Goal: Task Accomplishment & Management: Use online tool/utility

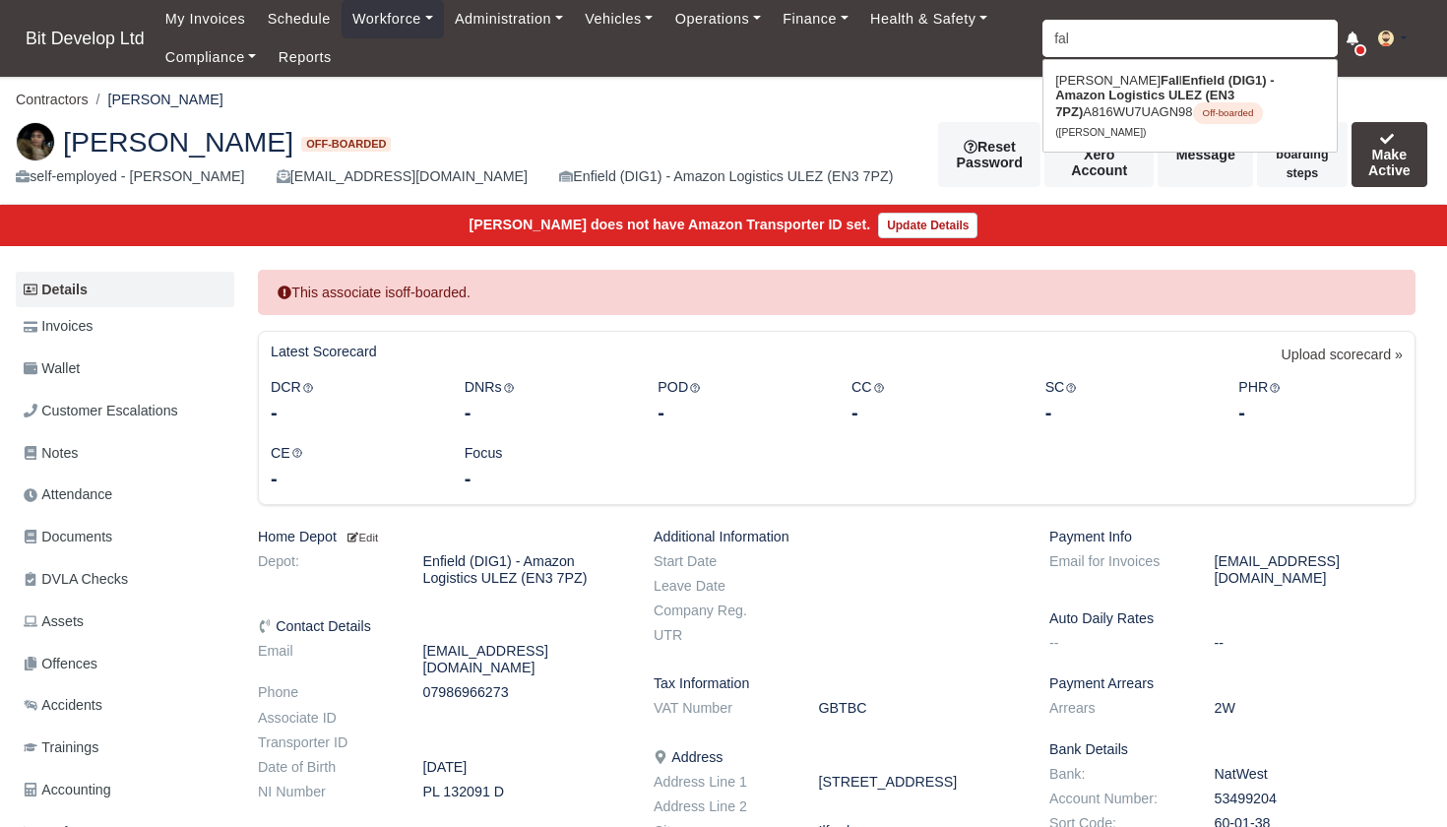
type input "fa"
type input "fa21PZC"
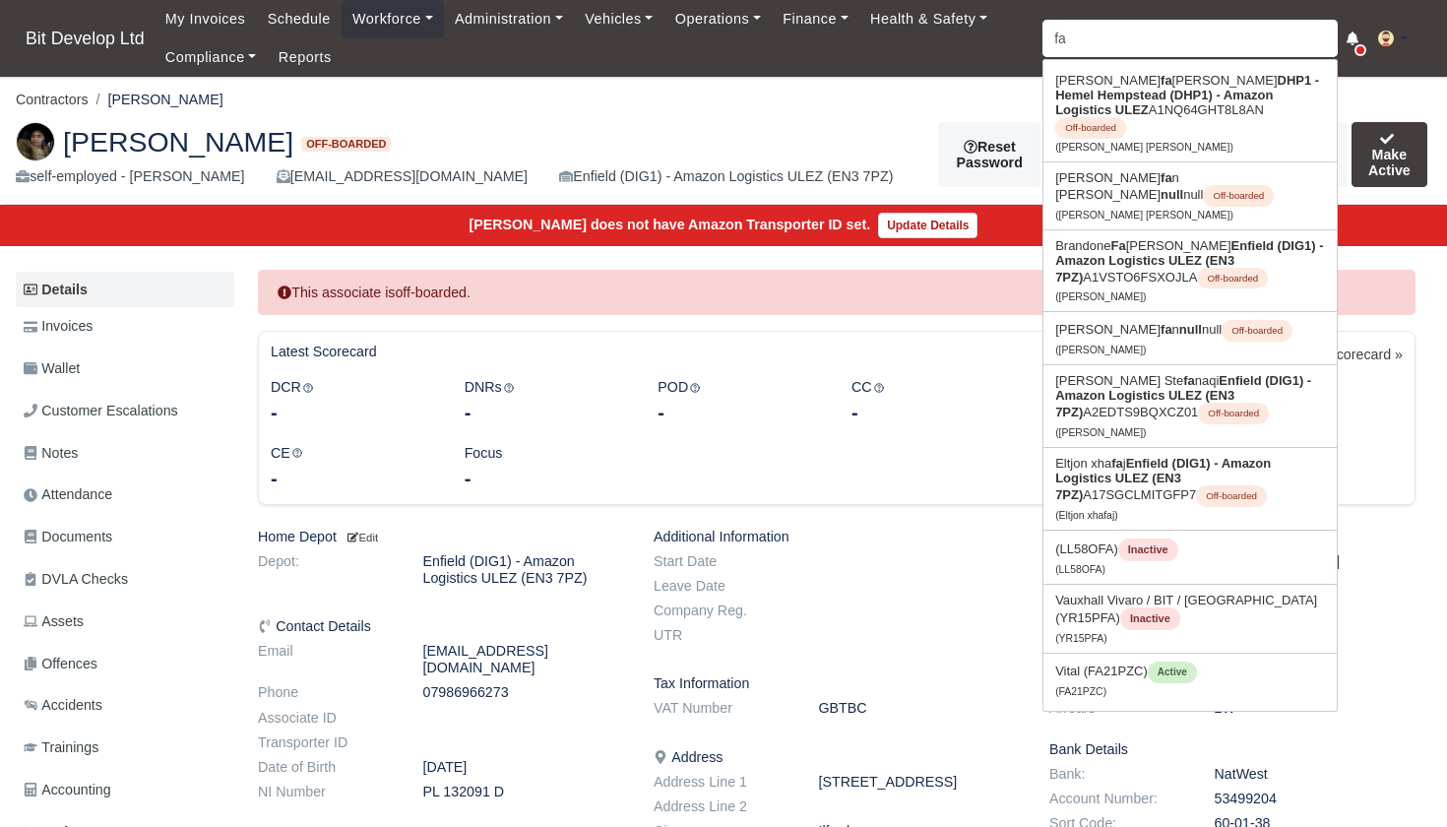
type input "faj"
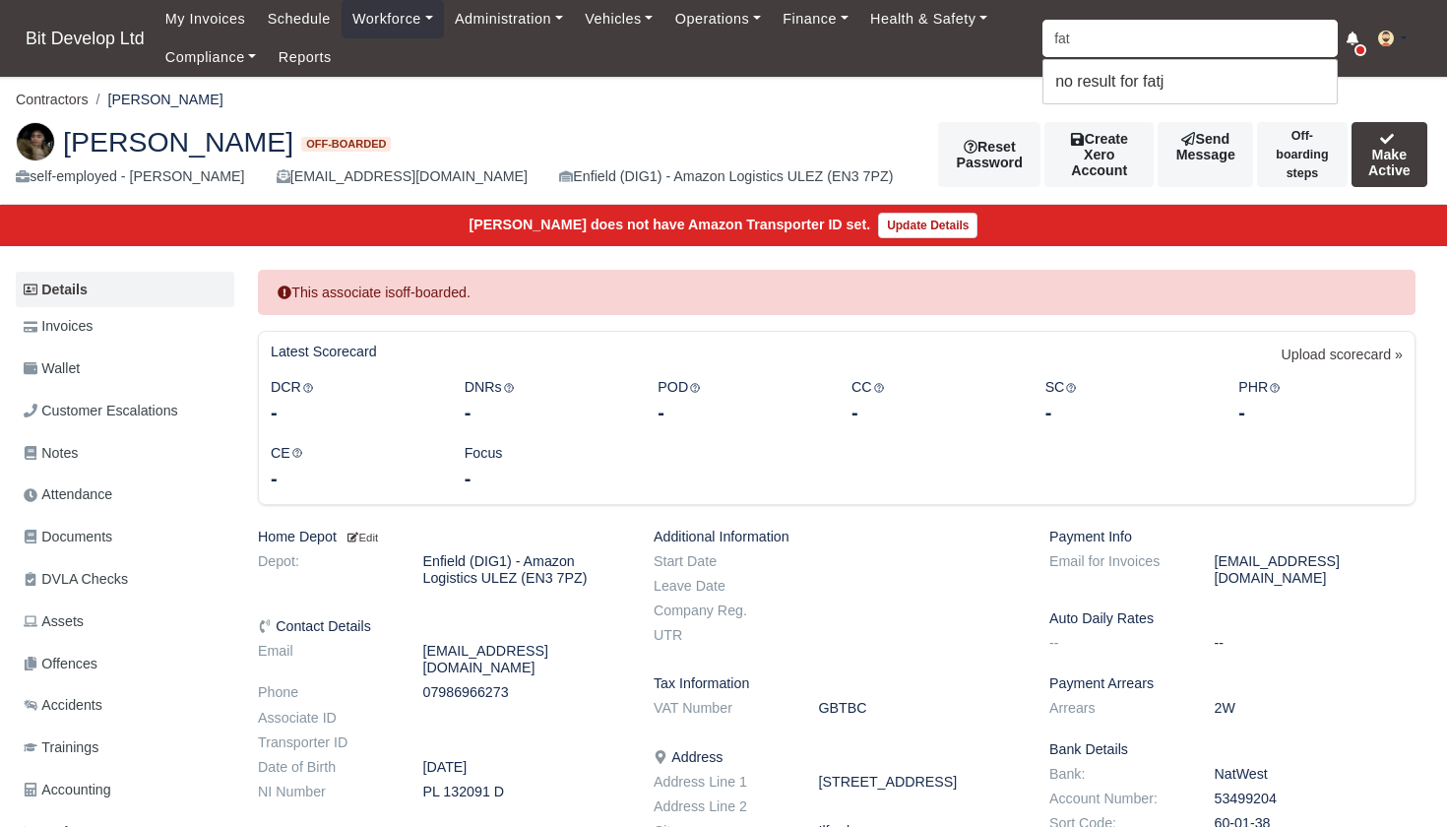
type input "fa"
type input "fation Giantse"
type input "f"
click at [1093, 39] on input "search" at bounding box center [1190, 38] width 295 height 37
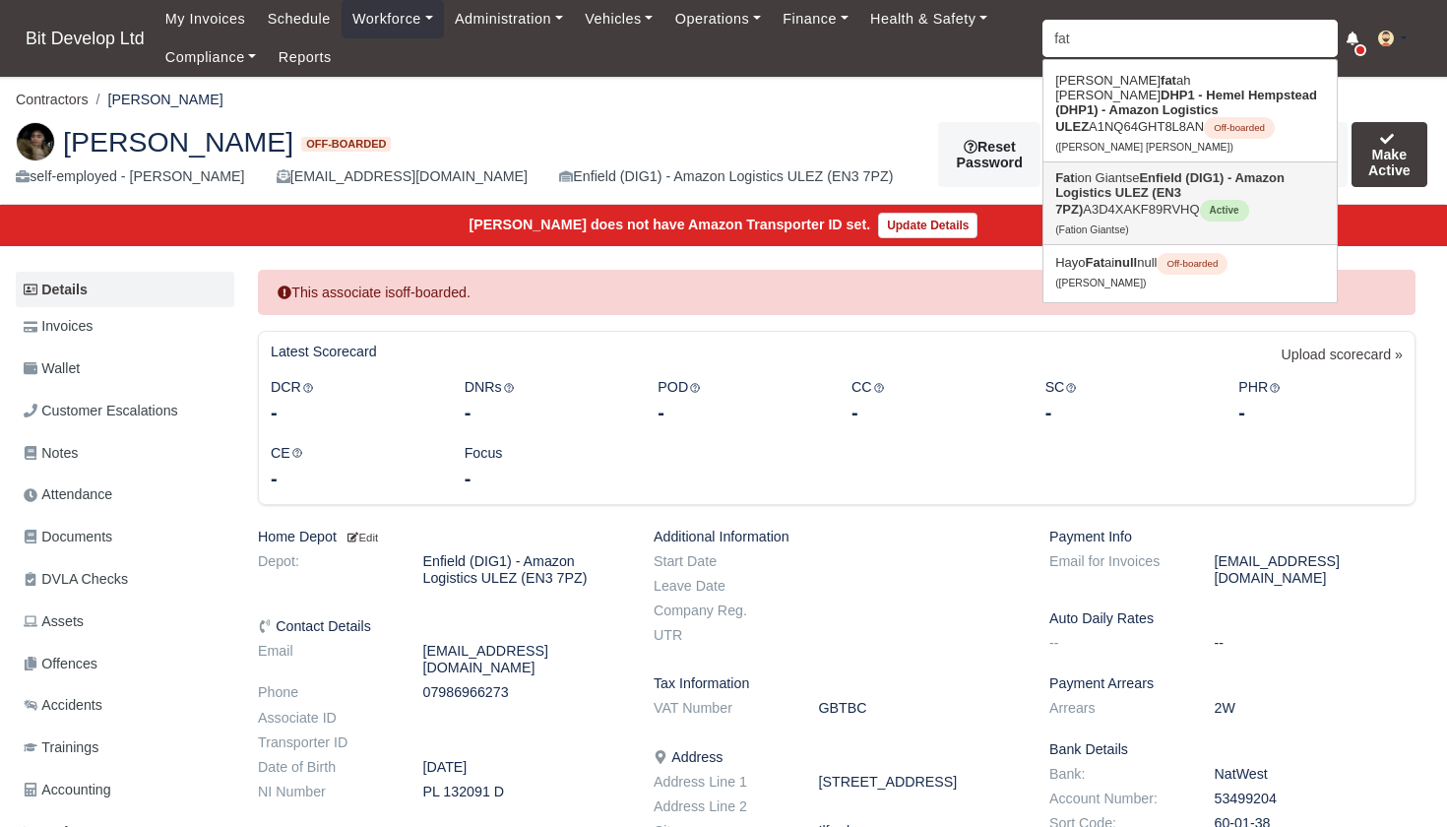
click at [1126, 184] on strong "Enfield (DIG1) - Amazon Logistics ULEZ (EN3 7PZ)" at bounding box center [1169, 193] width 229 height 46
type input "Fation Giantse"
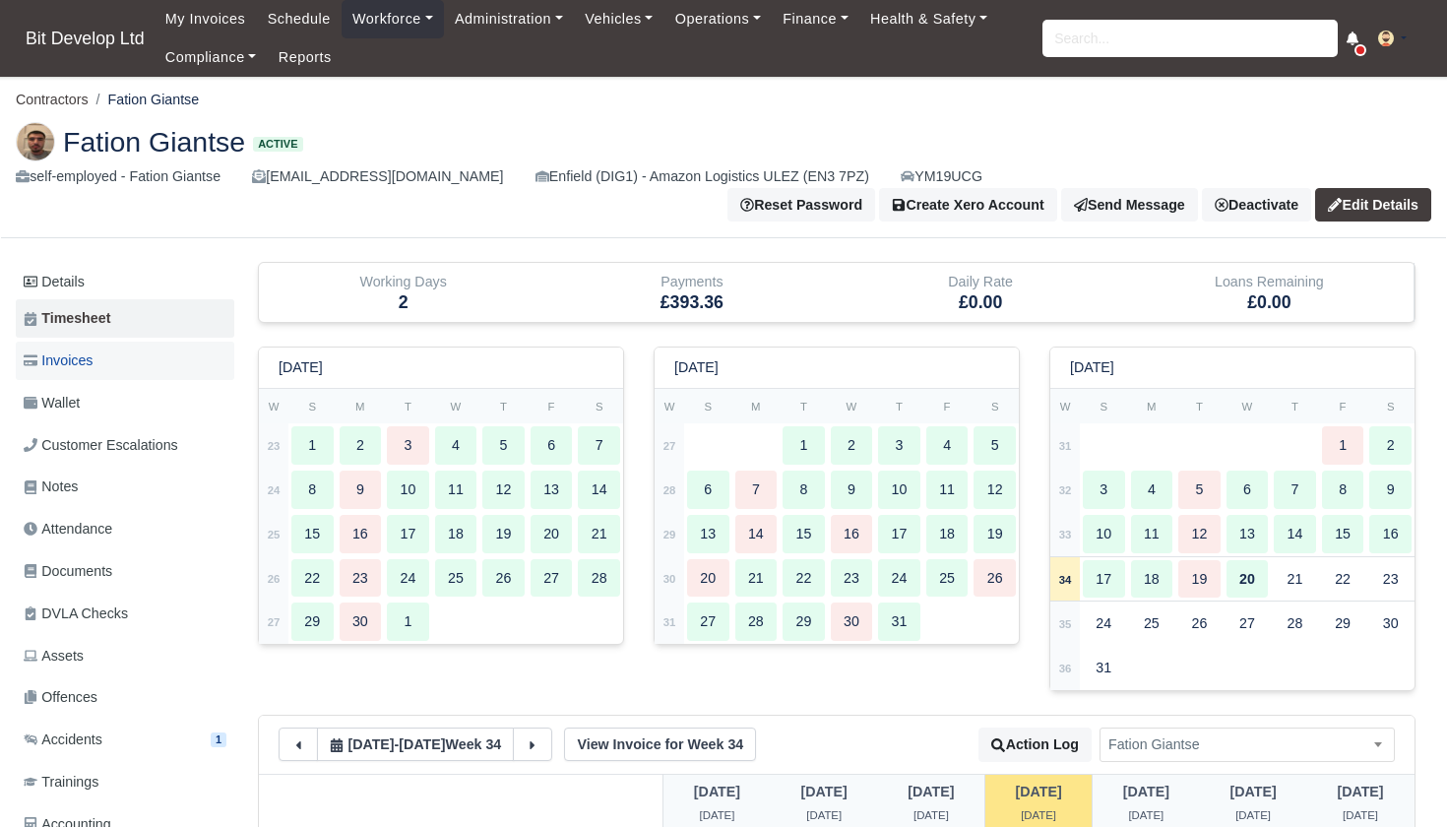
click at [98, 356] on link "Invoices" at bounding box center [125, 361] width 219 height 38
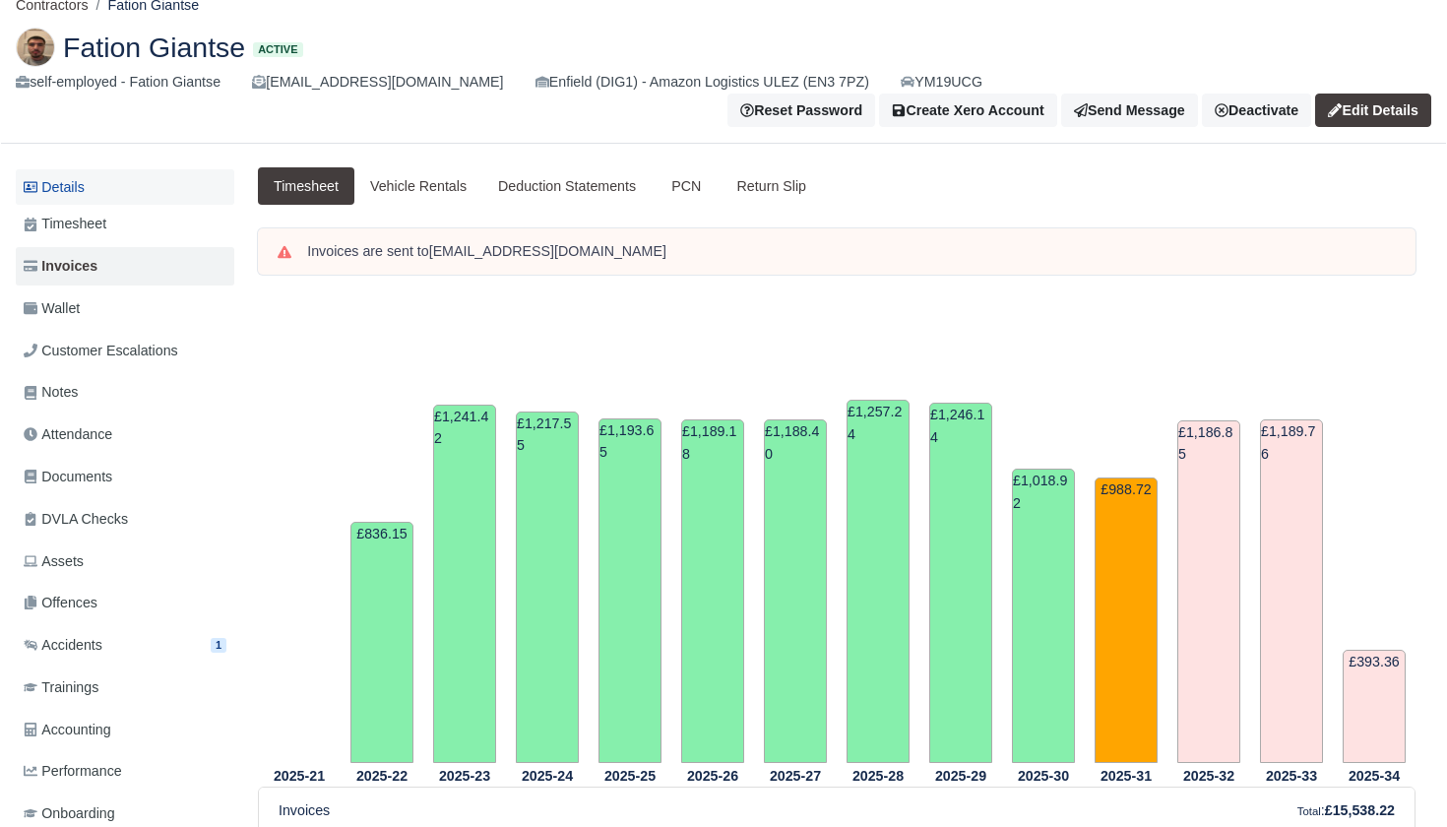
scroll to position [23, 0]
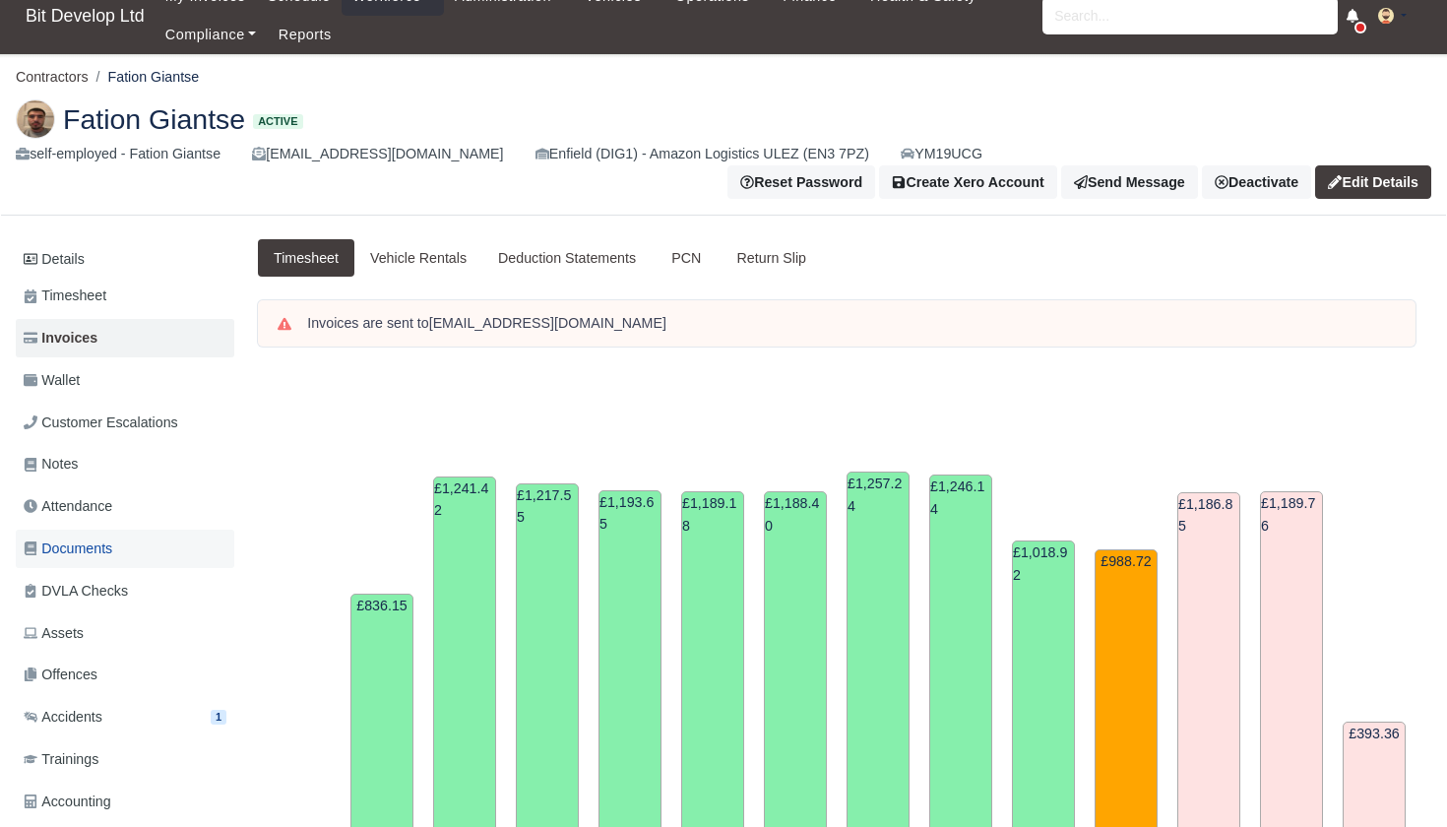
click at [84, 544] on span "Documents" at bounding box center [68, 549] width 89 height 23
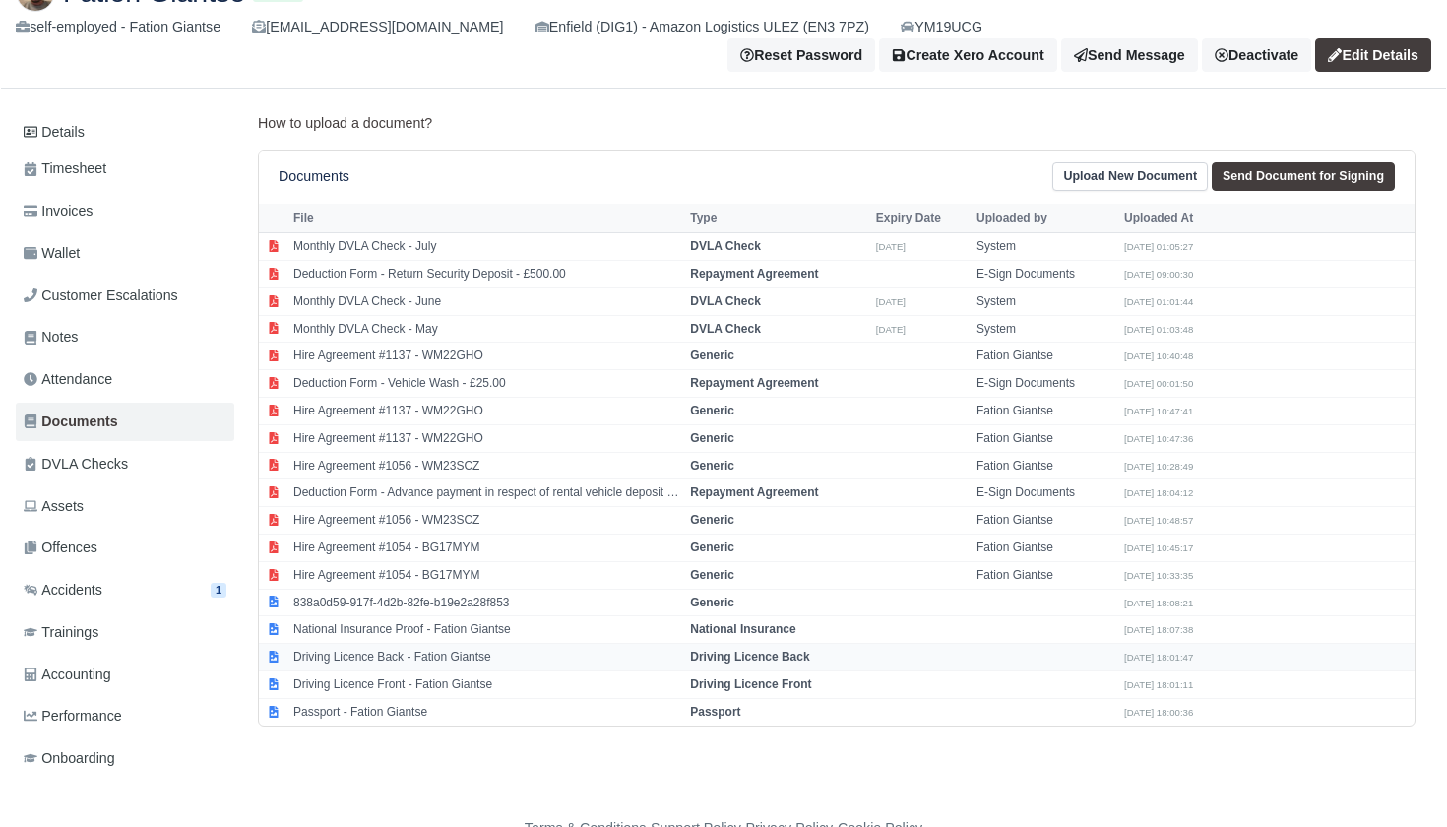
scroll to position [149, 0]
click at [1288, 166] on link "Send Document for Signing" at bounding box center [1303, 177] width 183 height 29
select select "3972"
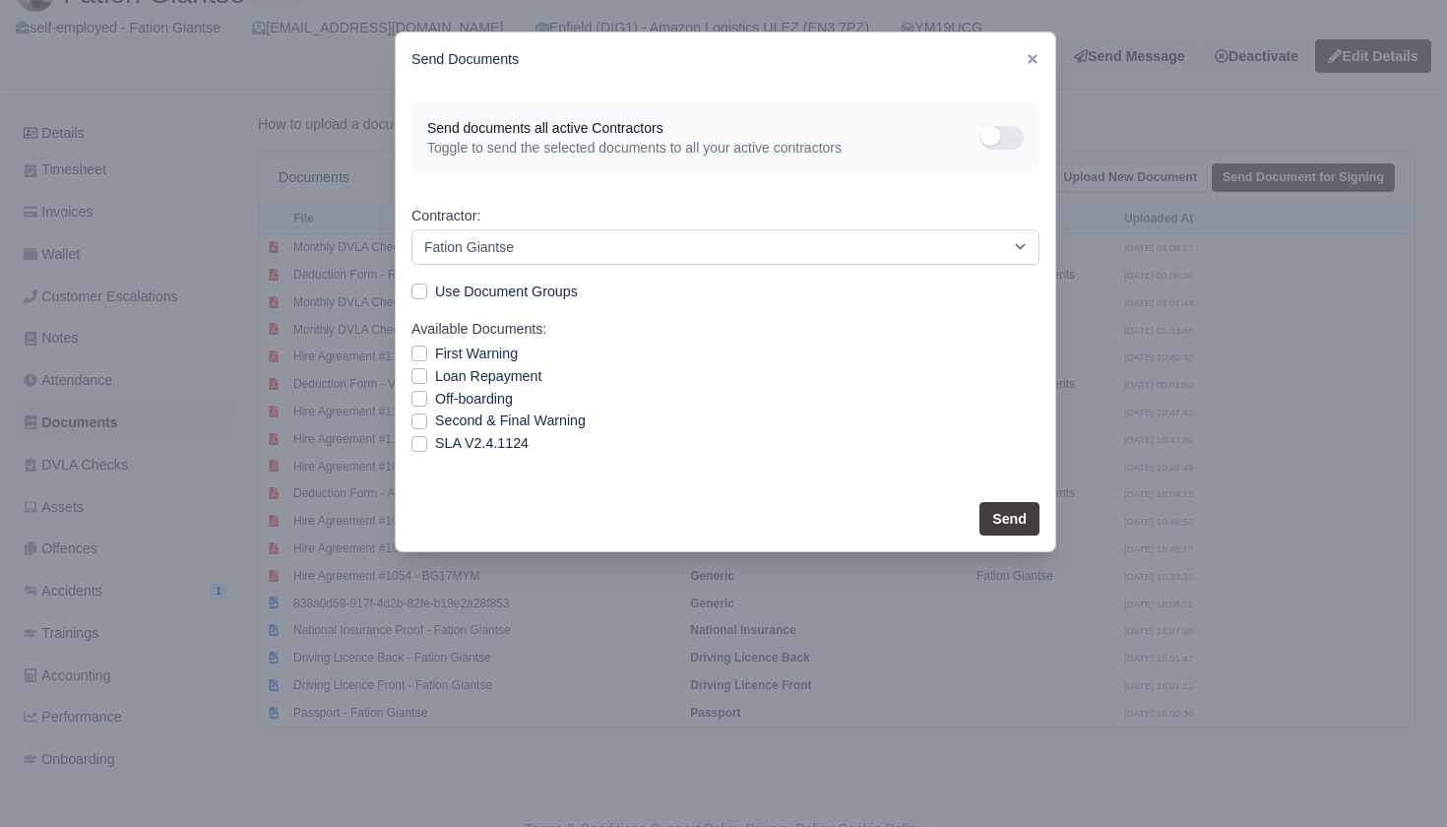
click at [435, 439] on label "SLA V2.4.1124" at bounding box center [482, 443] width 94 height 23
click at [421, 439] on input "SLA V2.4.1124" at bounding box center [420, 440] width 16 height 16
checkbox input "true"
click at [1022, 511] on button "Send" at bounding box center [1010, 518] width 60 height 33
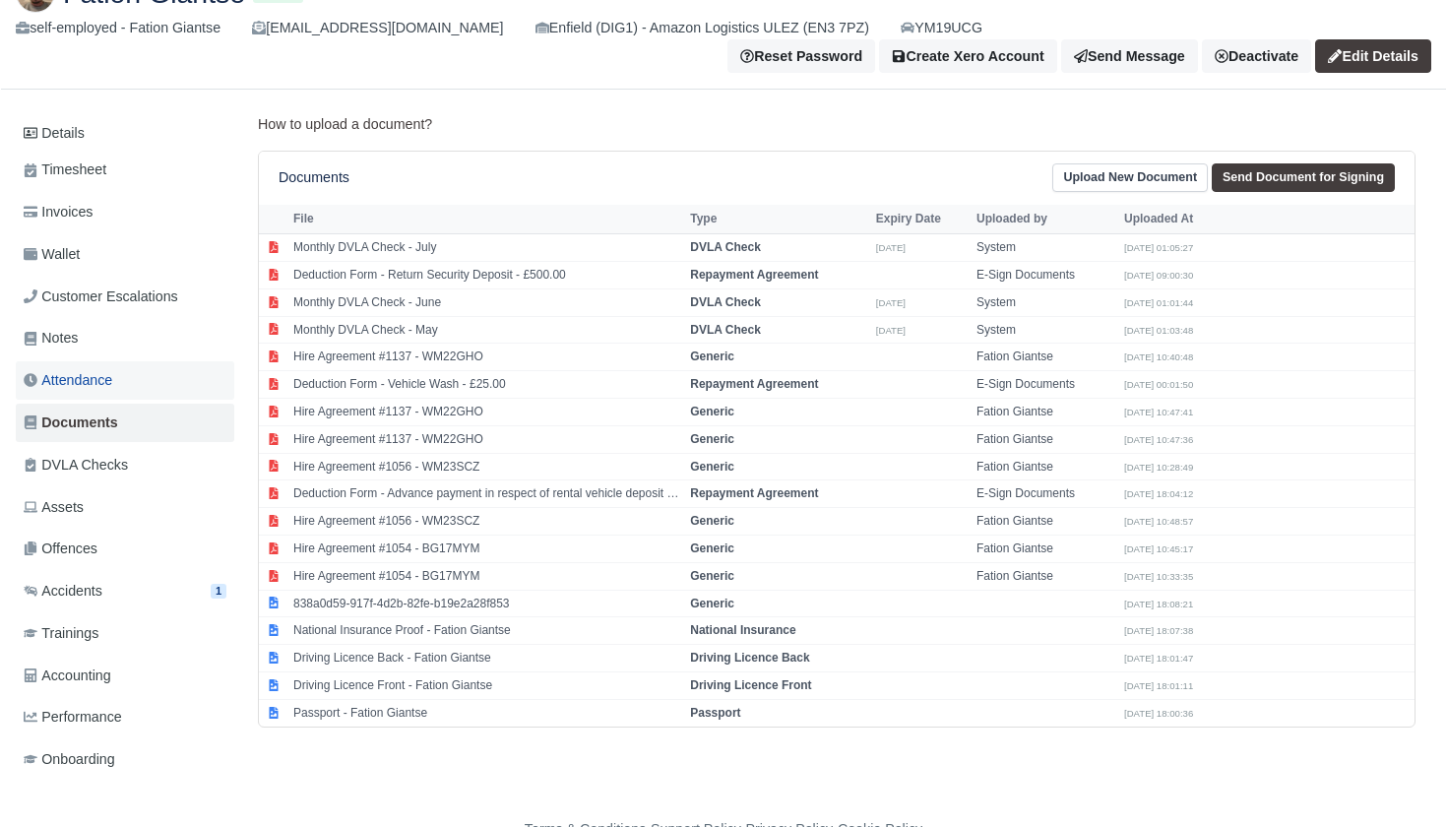
click at [60, 376] on span "Attendance" at bounding box center [68, 380] width 89 height 23
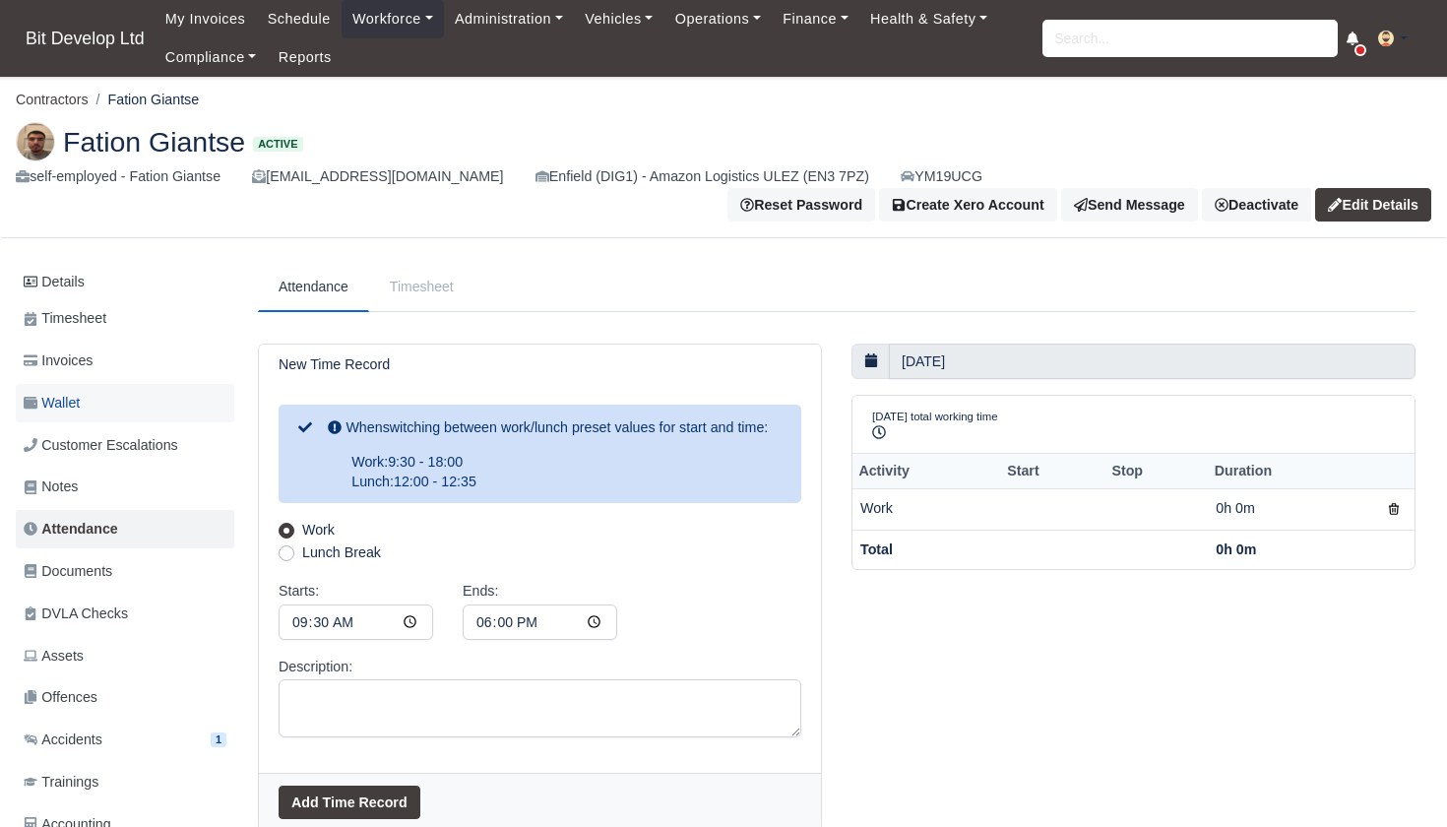
click at [61, 416] on link "Wallet" at bounding box center [125, 403] width 219 height 38
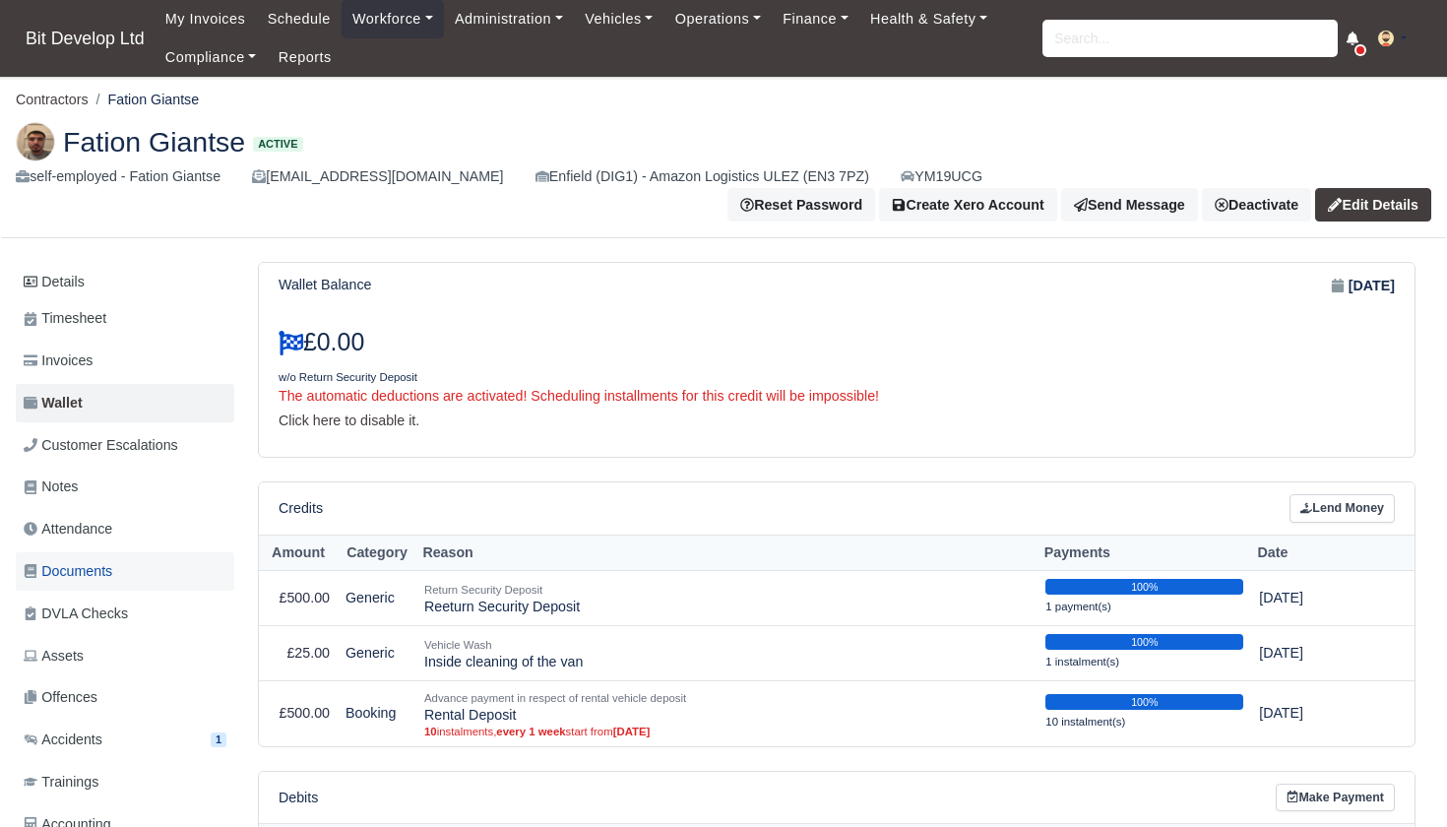
click at [72, 560] on span "Documents" at bounding box center [68, 571] width 89 height 23
